Goal: Task Accomplishment & Management: Complete application form

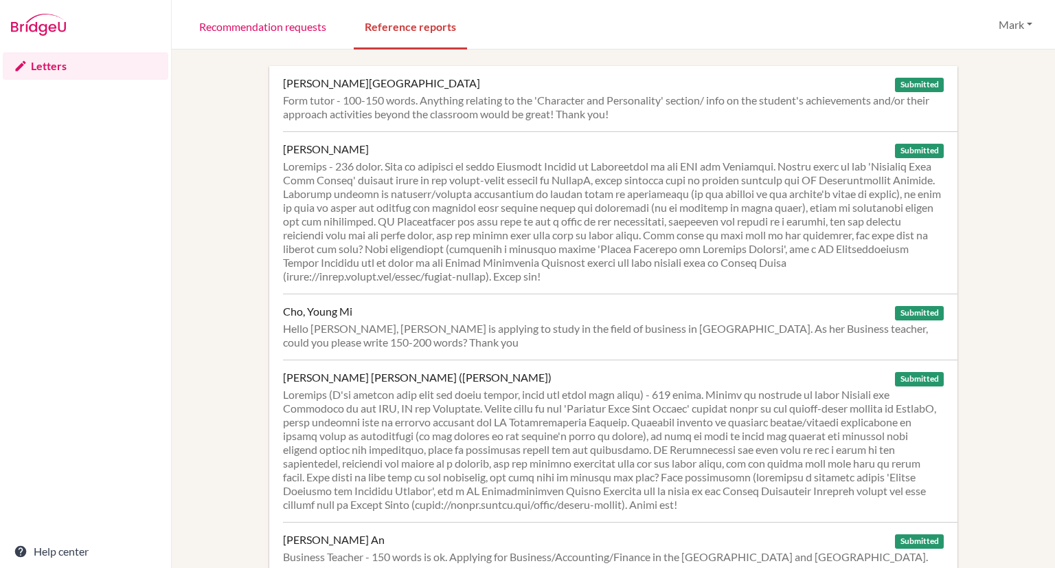
scroll to position [701, 0]
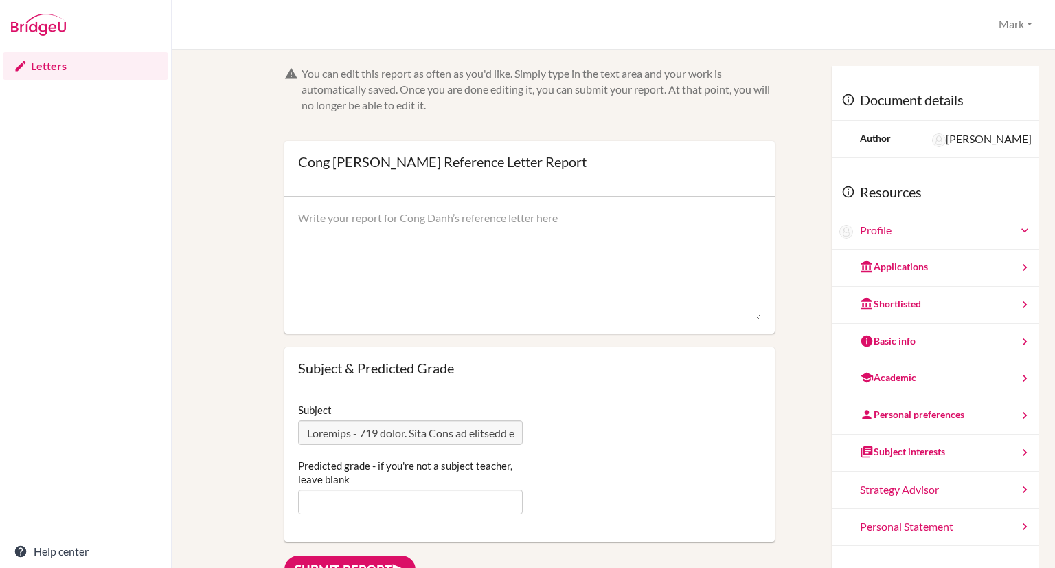
click at [350, 262] on textarea at bounding box center [529, 265] width 463 height 110
paste textarea "I have taught Cong Danh since the second year of IGCSE in Business Studies in A…"
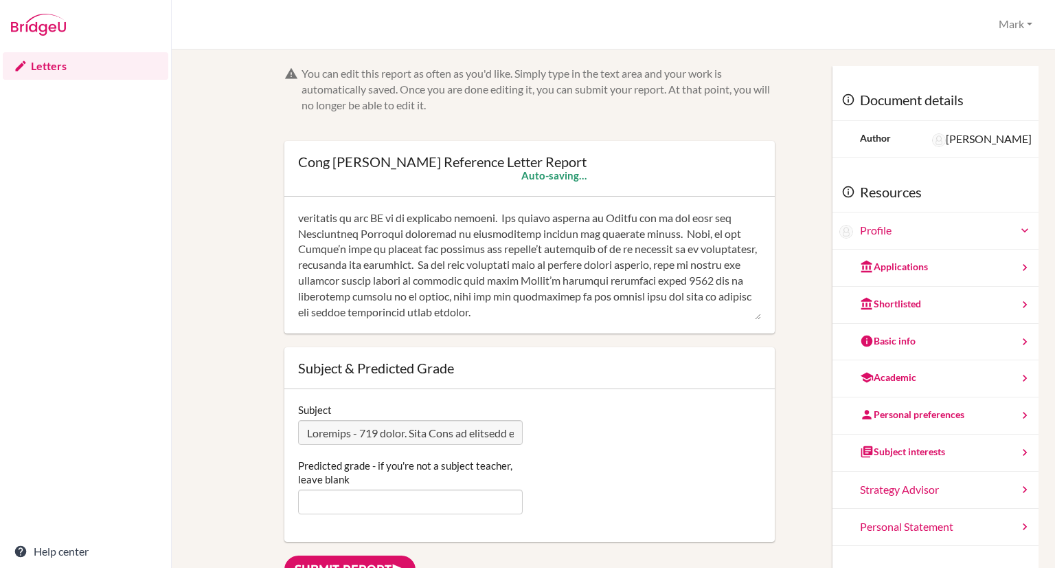
scroll to position [407, 0]
type textarea "I have taught Cong Danh since the second year of IGCSE in Business Studies in A…"
click at [344, 493] on input "Predicted grade - if you're not a subject teacher, leave blank" at bounding box center [410, 501] width 225 height 25
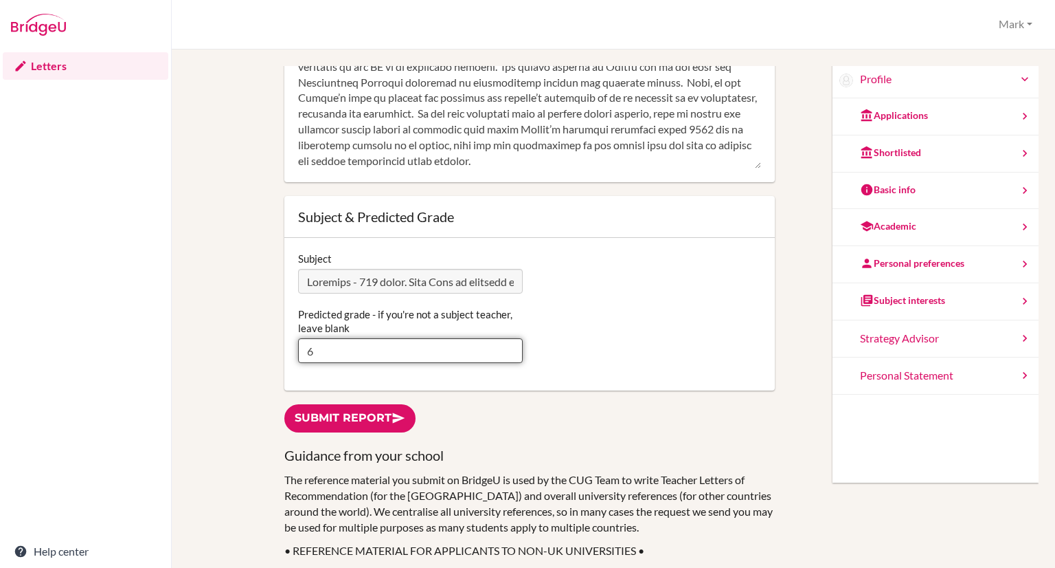
scroll to position [151, 0]
type input "6"
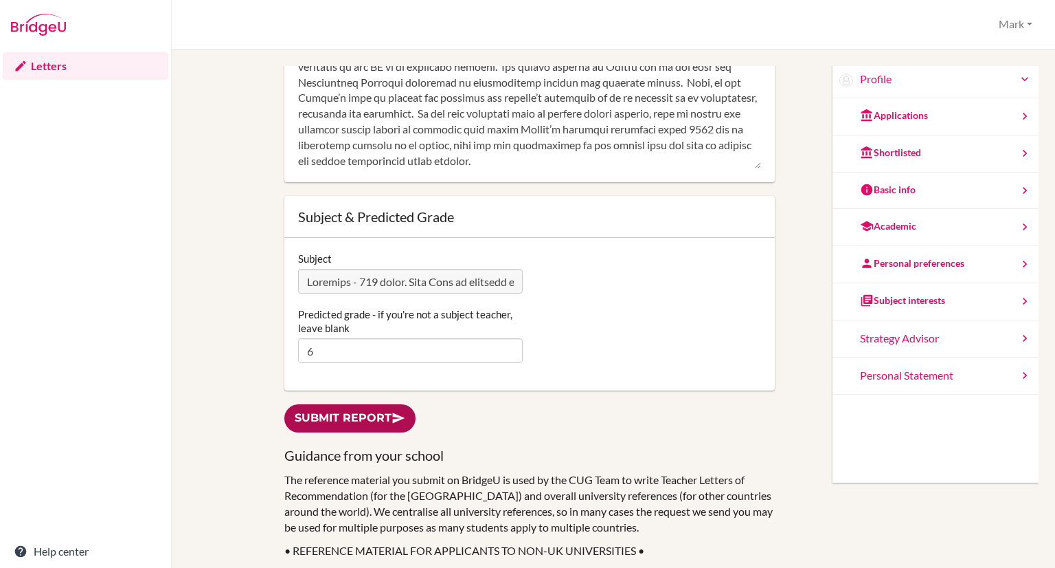
click at [319, 416] on link "Submit report" at bounding box center [349, 418] width 131 height 28
